Goal: Transaction & Acquisition: Obtain resource

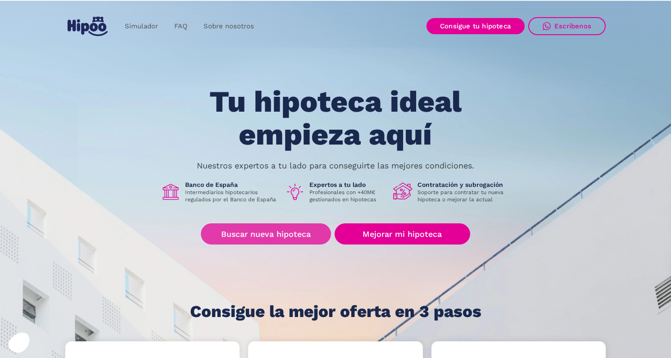
click at [295, 237] on link "Buscar nueva hipoteca" at bounding box center [266, 233] width 130 height 21
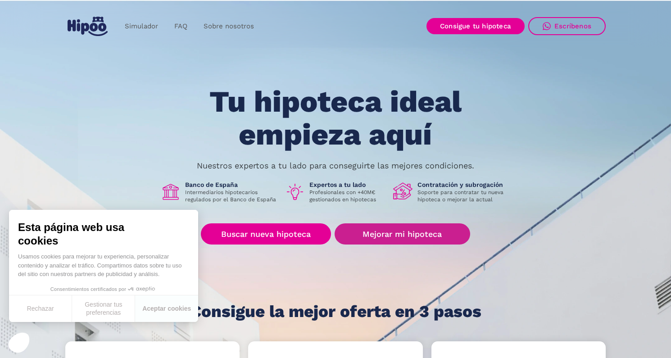
click at [391, 239] on link "Mejorar mi hipoteca" at bounding box center [401, 233] width 135 height 21
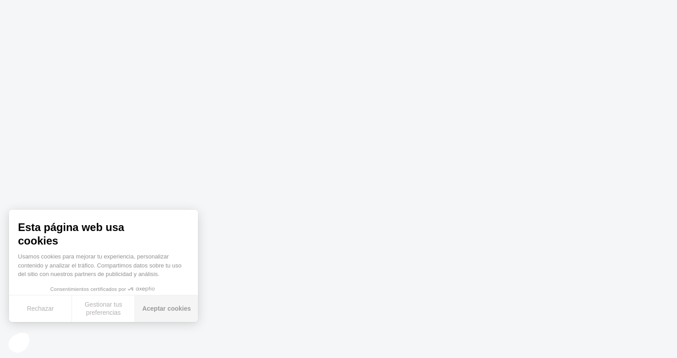
click at [146, 307] on button "Aceptar cookies" at bounding box center [166, 308] width 63 height 27
